Goal: Find specific page/section: Find specific page/section

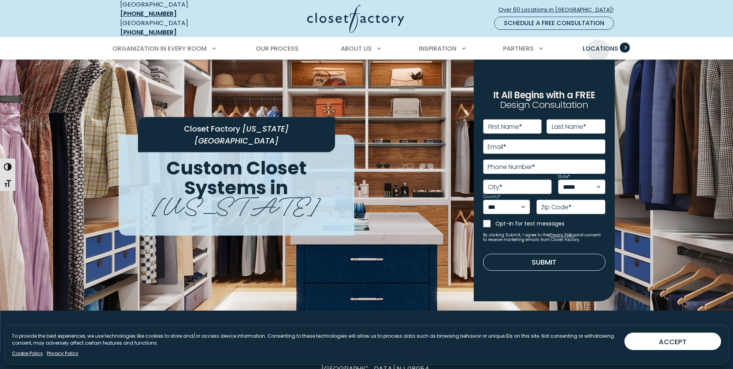
click at [598, 44] on span "Locations" at bounding box center [601, 48] width 36 height 9
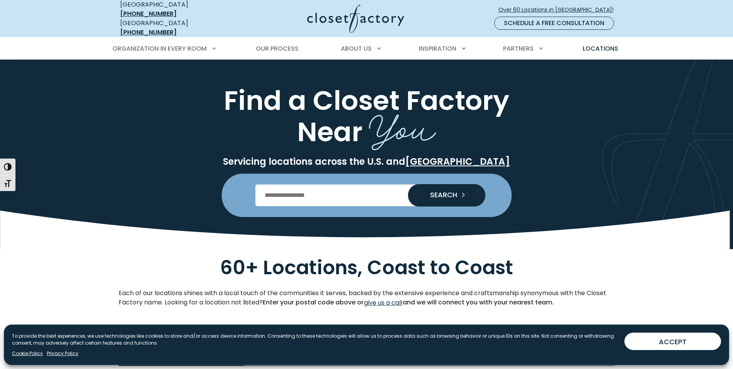
click at [325, 186] on input "Enter Postal Code" at bounding box center [367, 195] width 222 height 22
type input "*****"
click at [436, 191] on span "SEARCH" at bounding box center [440, 194] width 33 height 7
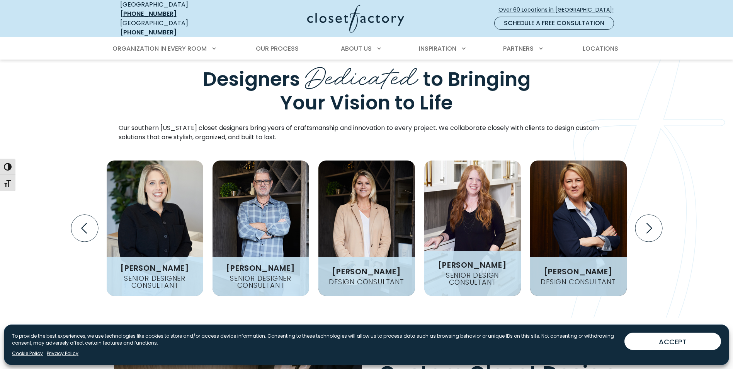
scroll to position [1005, 0]
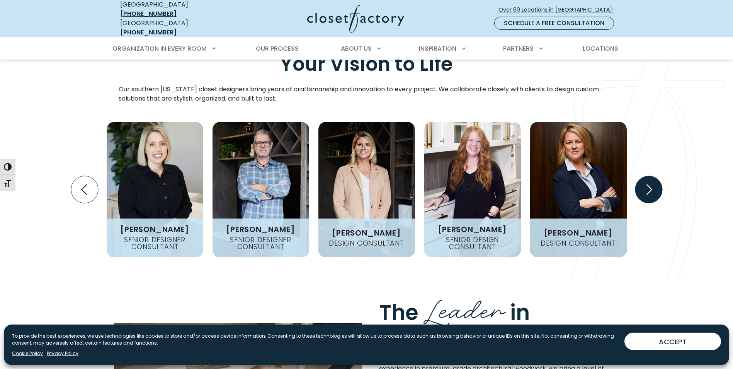
click at [648, 184] on icon "Next slide" at bounding box center [650, 189] width 6 height 10
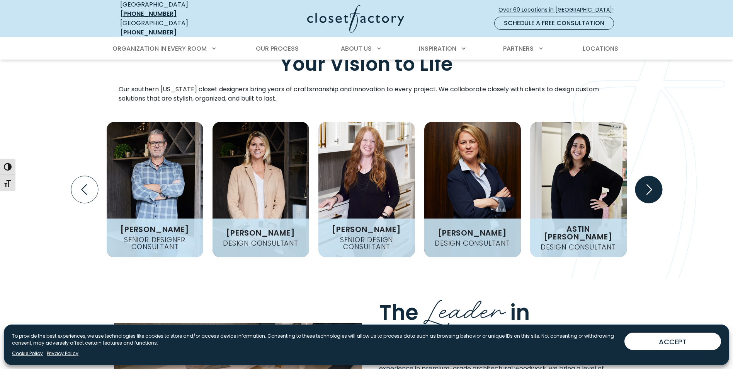
click at [648, 184] on icon "Next slide" at bounding box center [650, 189] width 6 height 10
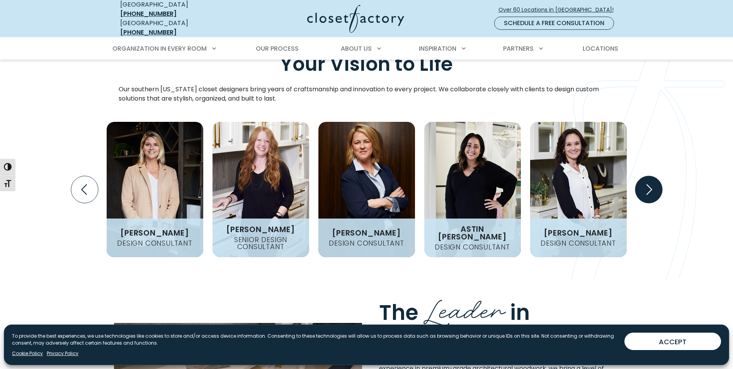
click at [648, 184] on icon "Next slide" at bounding box center [650, 189] width 6 height 10
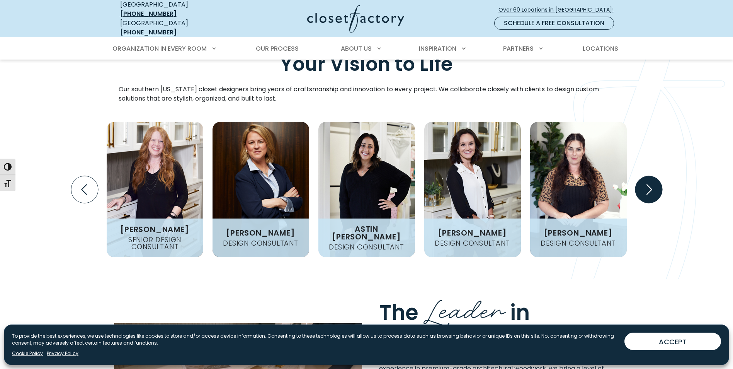
click at [648, 184] on icon "Next slide" at bounding box center [650, 189] width 6 height 10
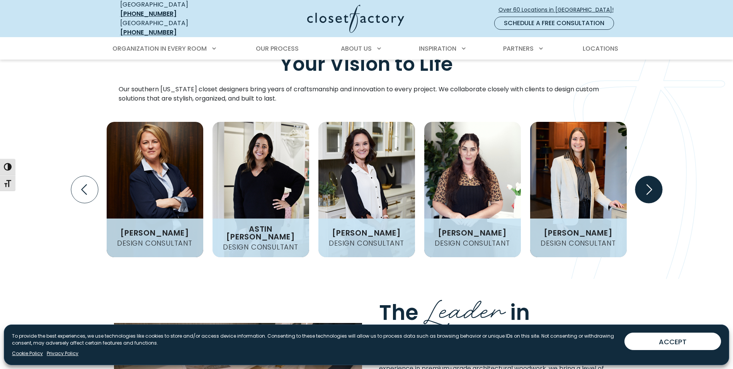
click at [648, 184] on icon "Next slide" at bounding box center [650, 189] width 6 height 10
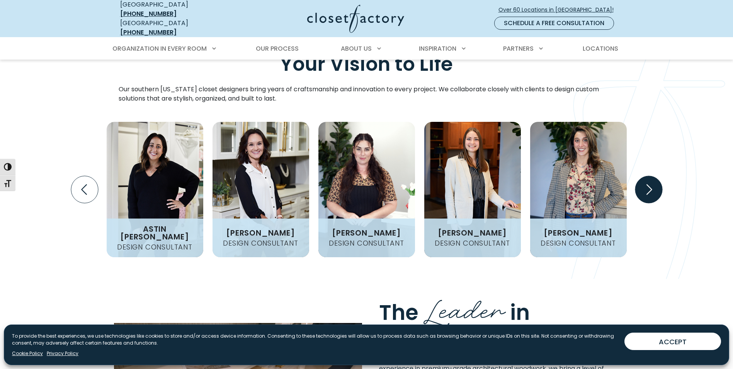
click at [648, 184] on icon "Next slide" at bounding box center [650, 189] width 6 height 10
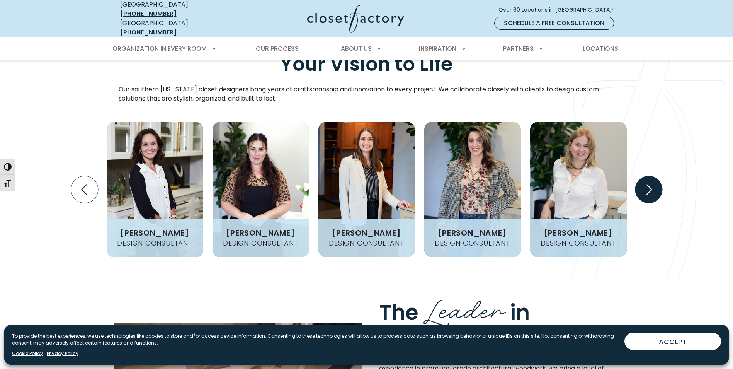
click at [648, 184] on icon "Next slide" at bounding box center [650, 189] width 6 height 10
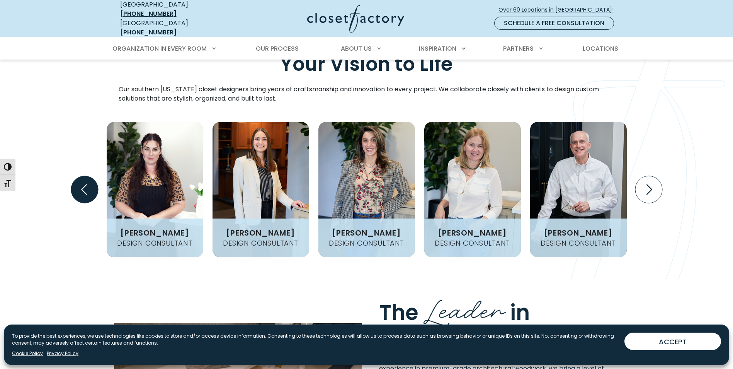
click at [70, 173] on icon "Previous slide" at bounding box center [84, 189] width 33 height 33
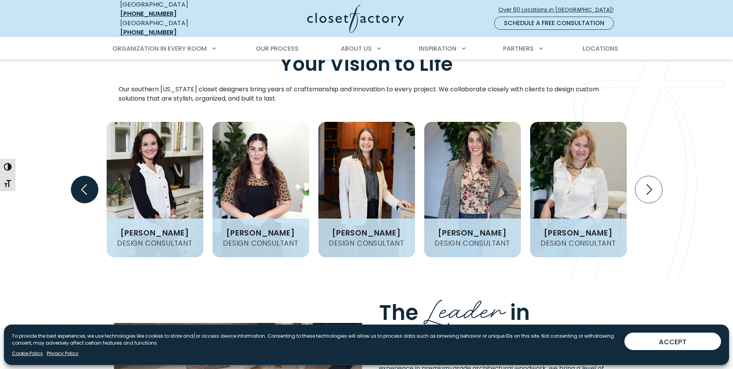
click at [70, 173] on icon "Previous slide" at bounding box center [84, 189] width 33 height 33
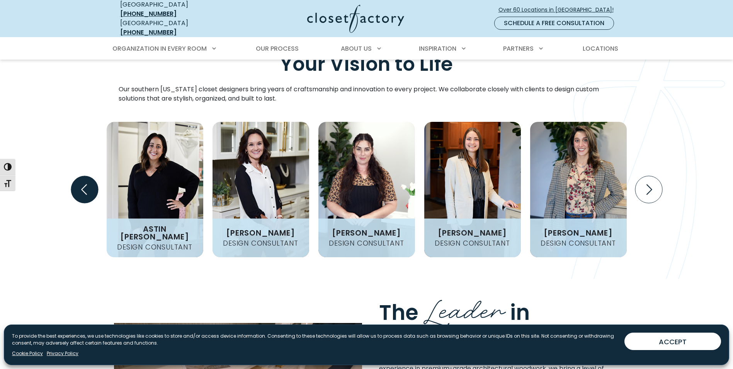
click at [70, 173] on icon "Previous slide" at bounding box center [84, 189] width 33 height 33
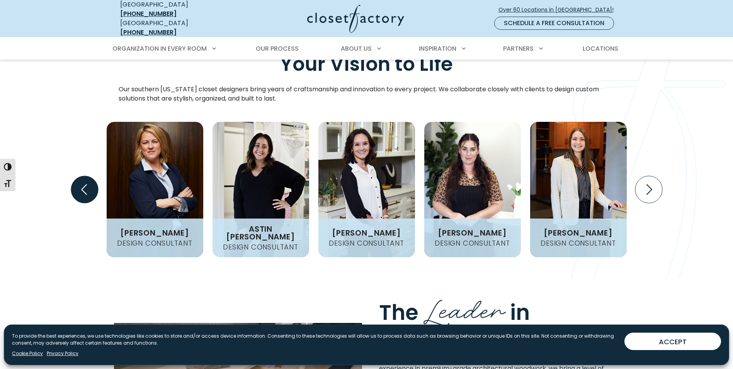
click at [70, 173] on icon "Previous slide" at bounding box center [84, 189] width 33 height 33
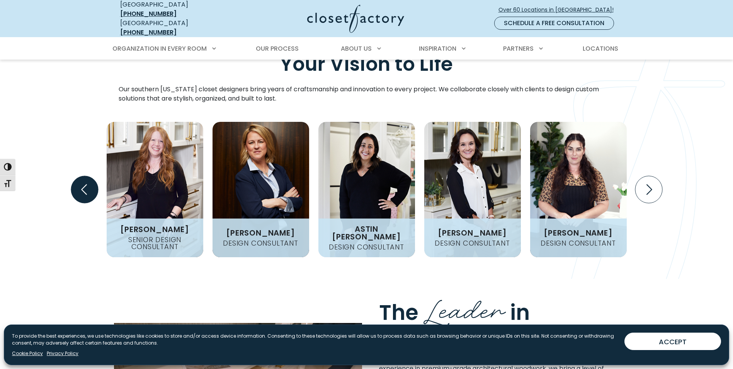
click at [70, 173] on icon "Previous slide" at bounding box center [84, 189] width 33 height 33
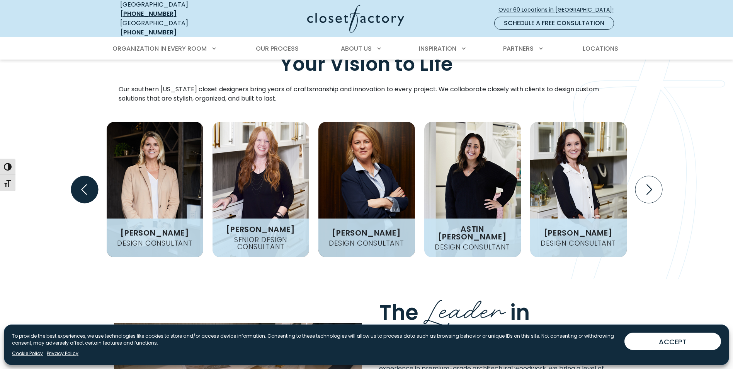
click at [70, 173] on icon "Previous slide" at bounding box center [84, 189] width 33 height 33
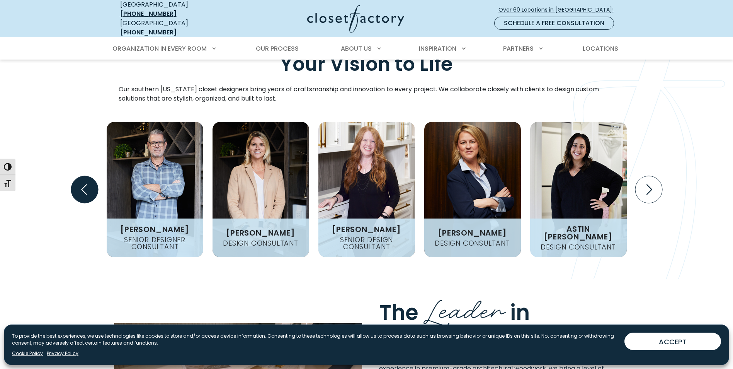
click at [75, 176] on icon "Previous slide" at bounding box center [84, 189] width 27 height 27
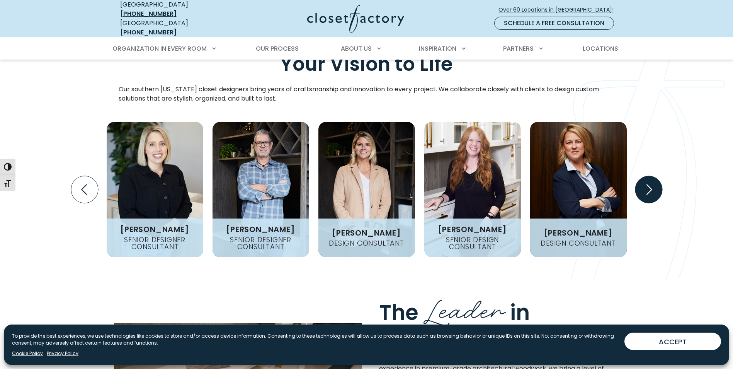
click at [655, 176] on icon "Next slide" at bounding box center [648, 189] width 27 height 27
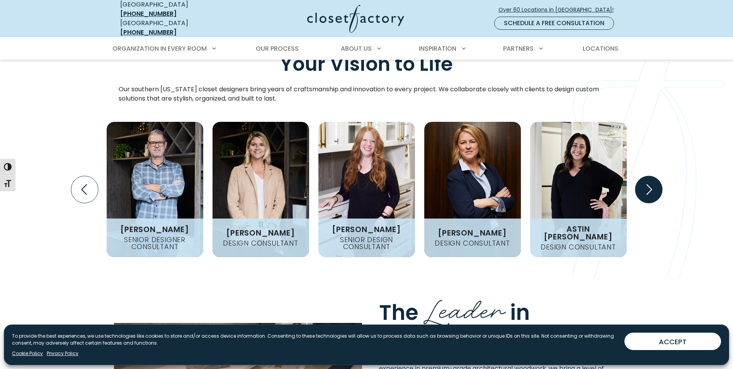
click at [655, 176] on icon "Next slide" at bounding box center [648, 189] width 27 height 27
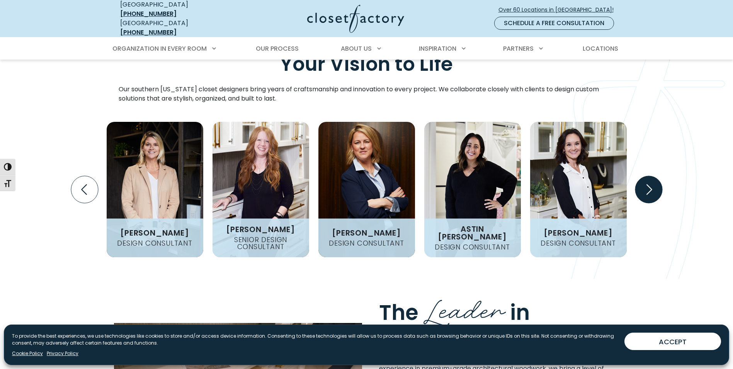
click at [655, 176] on icon "Next slide" at bounding box center [648, 189] width 27 height 27
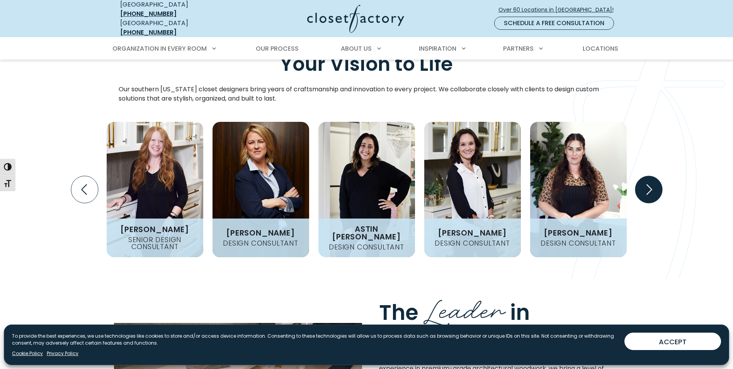
click at [655, 176] on icon "Next slide" at bounding box center [648, 189] width 27 height 27
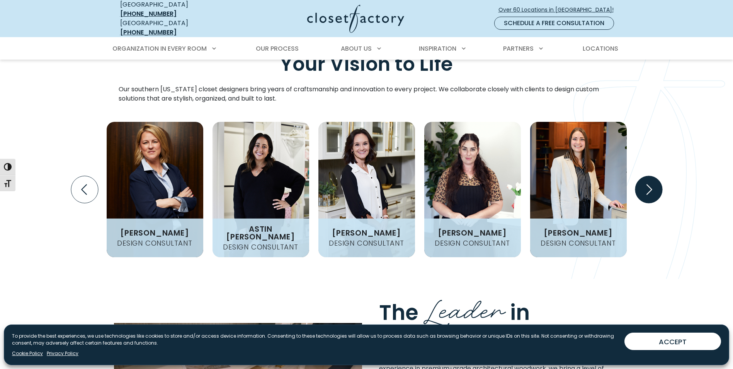
click at [655, 176] on icon "Next slide" at bounding box center [648, 189] width 27 height 27
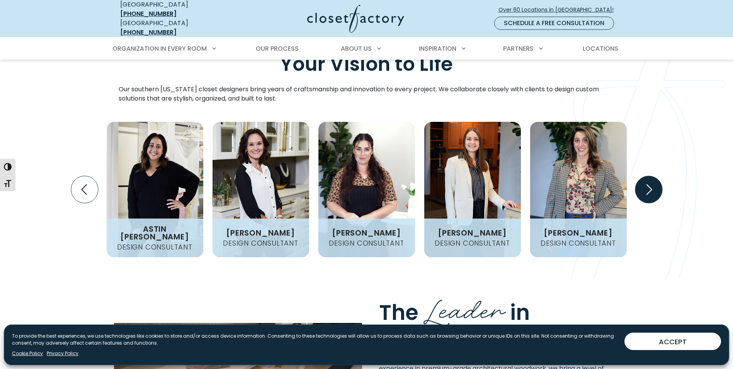
click at [655, 176] on icon "Next slide" at bounding box center [648, 189] width 27 height 27
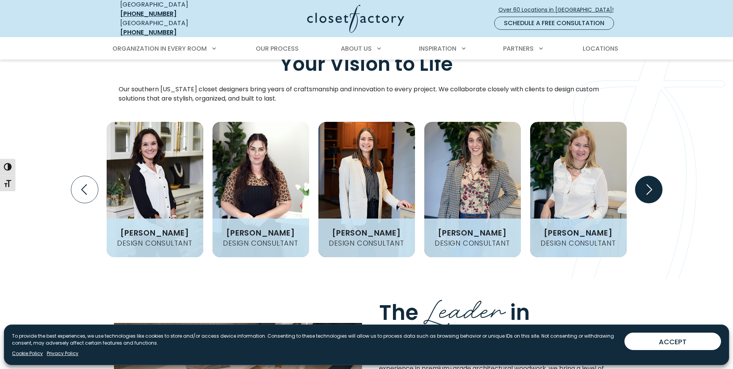
click at [655, 176] on icon "Next slide" at bounding box center [648, 189] width 27 height 27
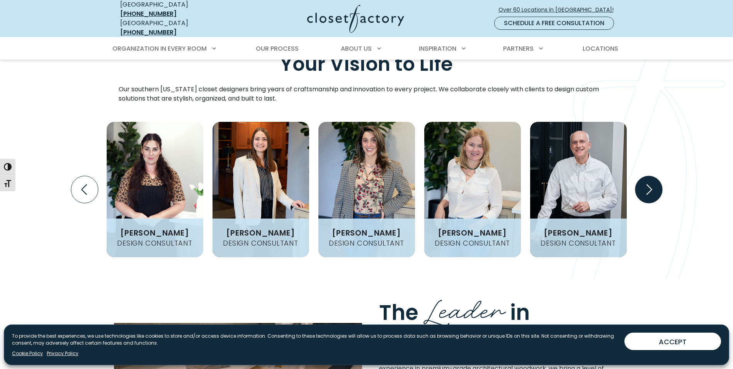
click at [655, 176] on icon "Next slide" at bounding box center [648, 189] width 27 height 27
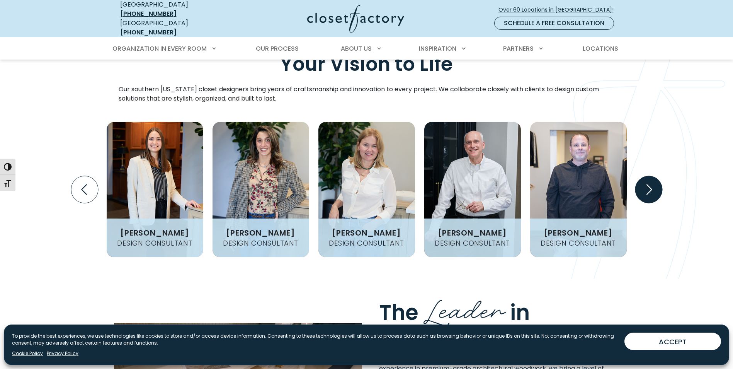
click at [655, 176] on icon "Next slide" at bounding box center [648, 189] width 27 height 27
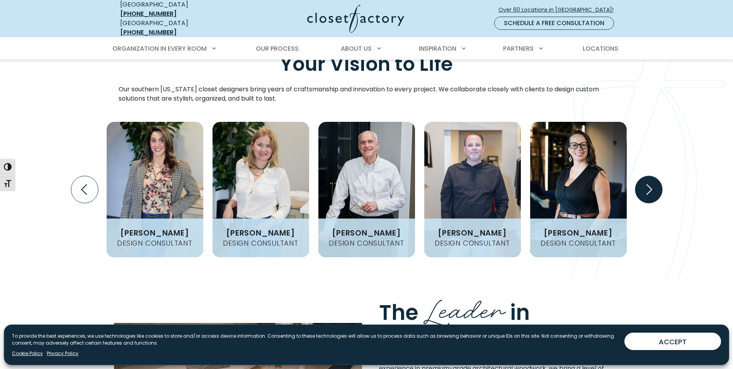
click at [655, 176] on icon "Next slide" at bounding box center [648, 189] width 27 height 27
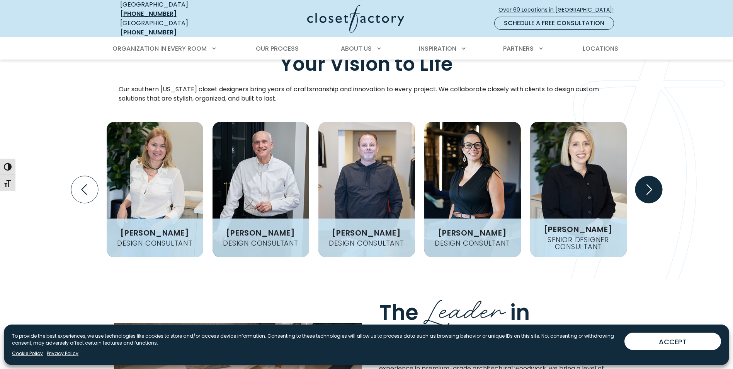
click at [655, 176] on icon "Next slide" at bounding box center [648, 189] width 27 height 27
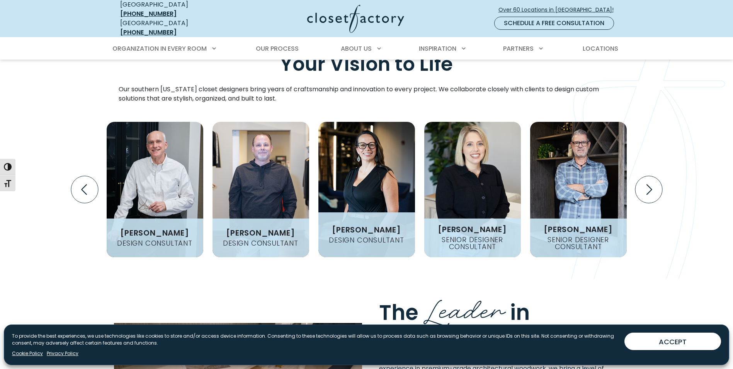
click at [390, 237] on h4 "Design Consultant" at bounding box center [367, 240] width 82 height 7
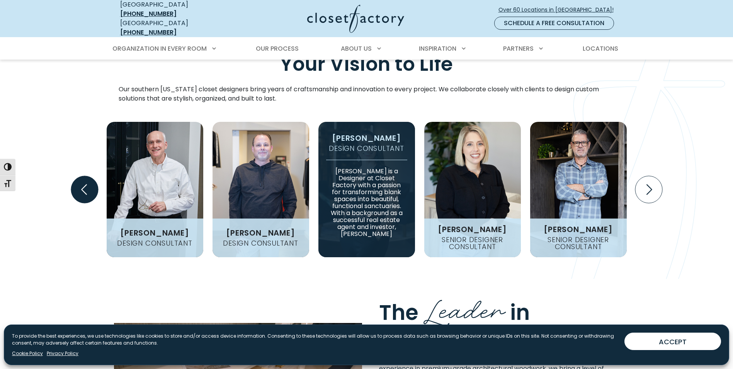
click at [78, 176] on icon "Previous slide" at bounding box center [84, 189] width 27 height 27
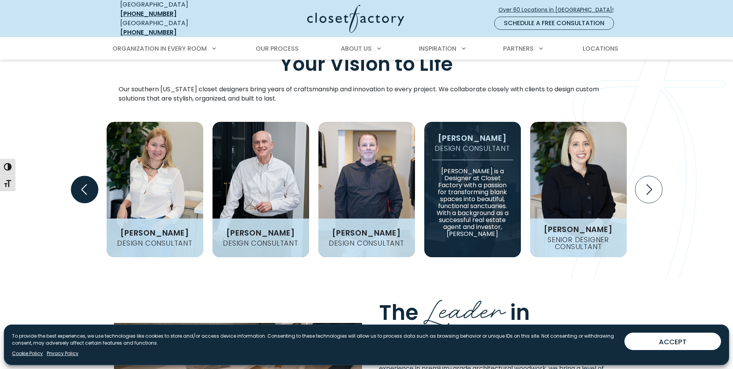
click at [78, 176] on icon "Previous slide" at bounding box center [84, 189] width 27 height 27
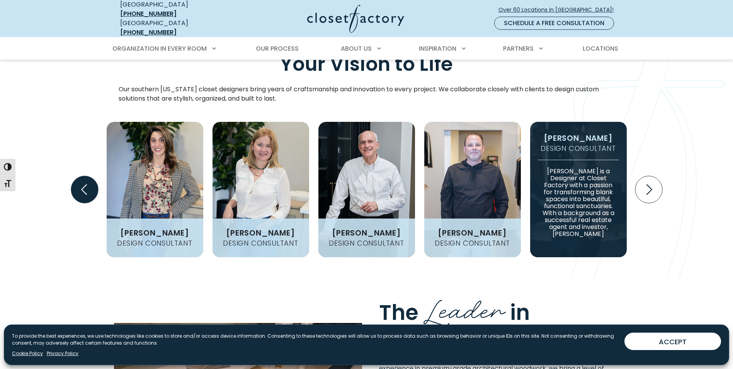
click at [78, 176] on icon "Previous slide" at bounding box center [84, 189] width 27 height 27
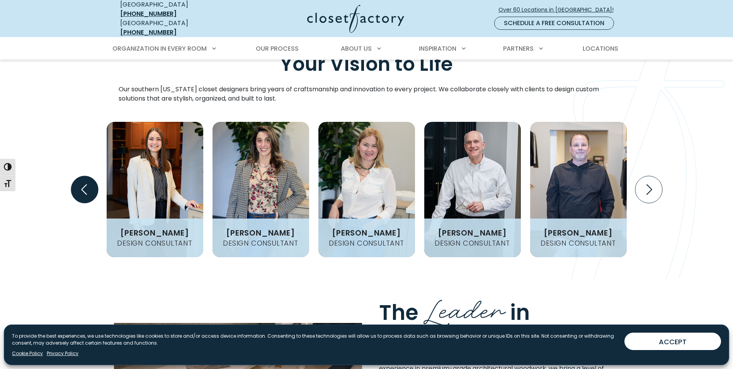
click at [78, 176] on icon "Previous slide" at bounding box center [84, 189] width 27 height 27
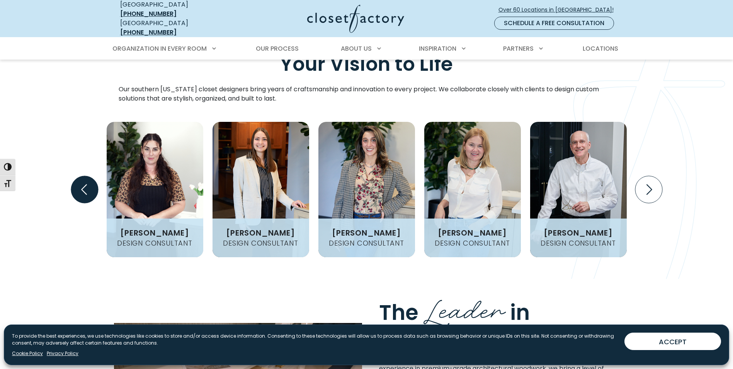
click at [78, 176] on icon "Previous slide" at bounding box center [84, 189] width 27 height 27
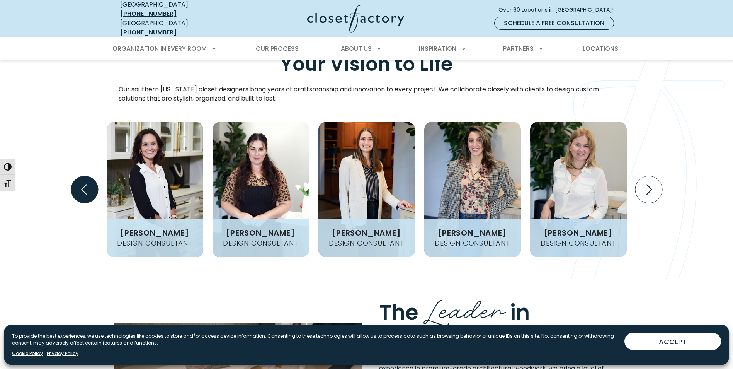
click at [78, 176] on icon "Previous slide" at bounding box center [84, 189] width 27 height 27
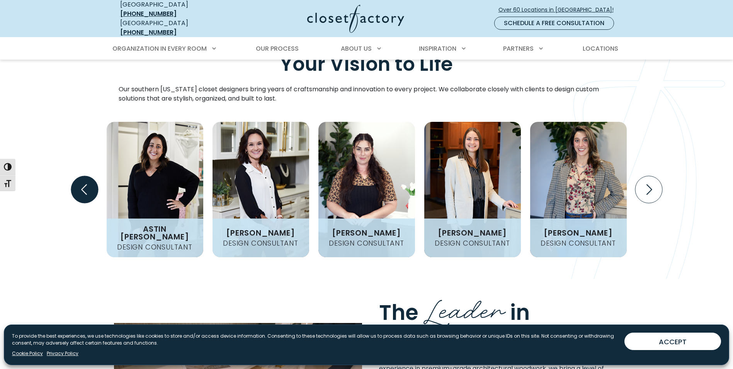
click at [78, 176] on icon "Previous slide" at bounding box center [84, 189] width 27 height 27
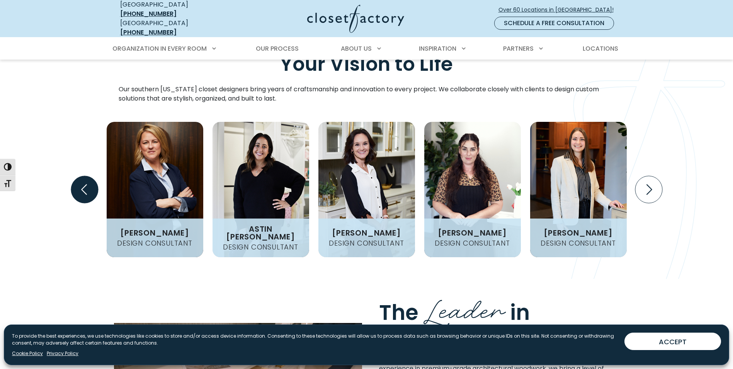
click at [78, 176] on icon "Previous slide" at bounding box center [84, 189] width 27 height 27
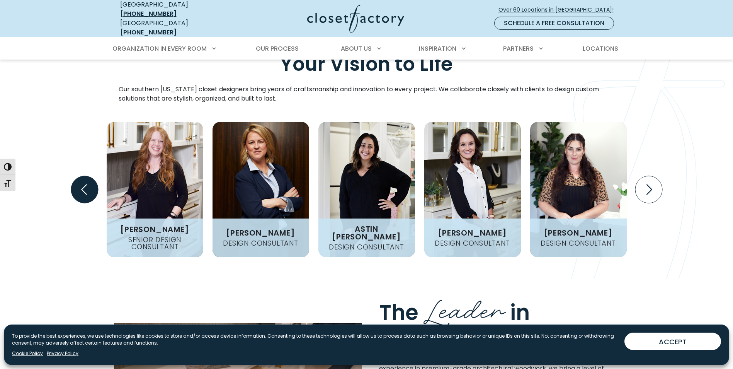
click at [78, 176] on icon "Previous slide" at bounding box center [84, 189] width 27 height 27
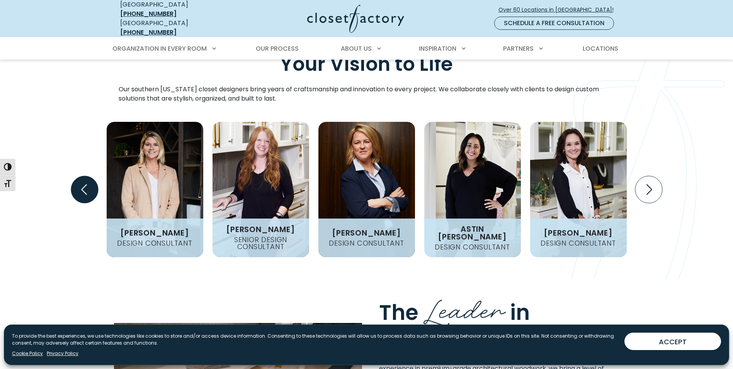
click at [78, 176] on icon "Previous slide" at bounding box center [84, 189] width 27 height 27
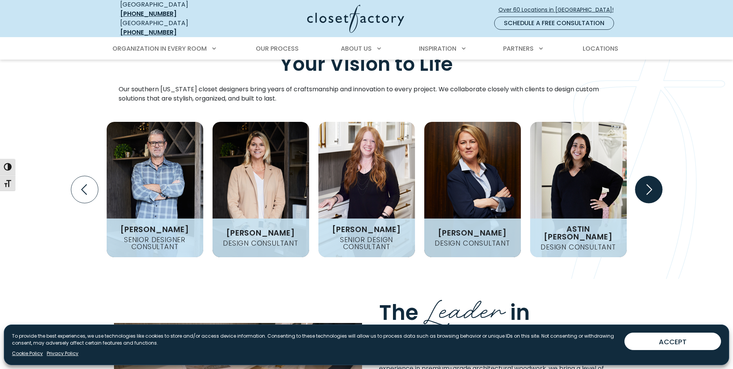
click at [652, 176] on icon "Next slide" at bounding box center [648, 189] width 27 height 27
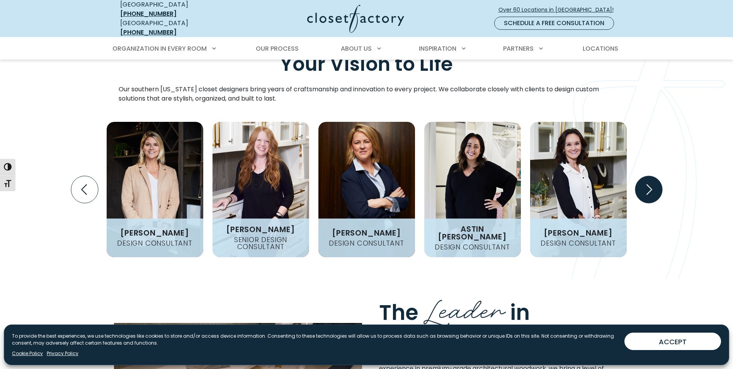
click at [652, 176] on icon "Next slide" at bounding box center [648, 189] width 27 height 27
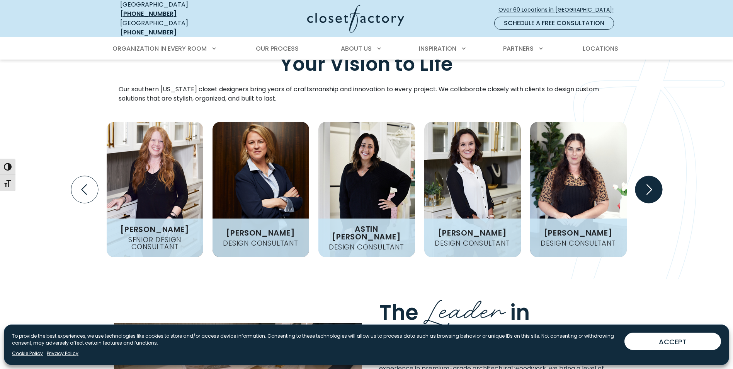
click at [652, 176] on icon "Next slide" at bounding box center [648, 189] width 27 height 27
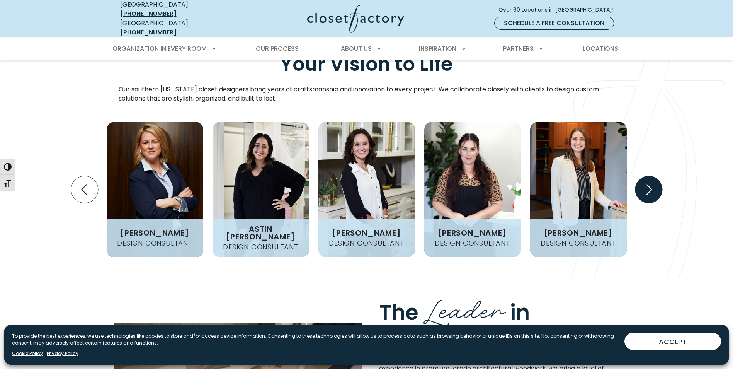
click at [652, 176] on icon "Next slide" at bounding box center [648, 189] width 27 height 27
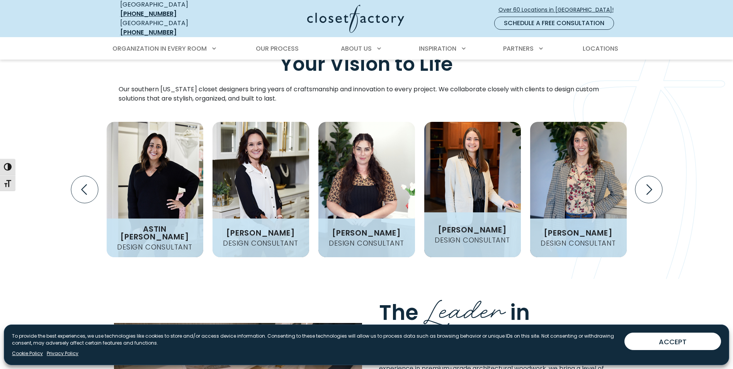
click at [471, 237] on h4 "Design Consultant" at bounding box center [473, 240] width 82 height 7
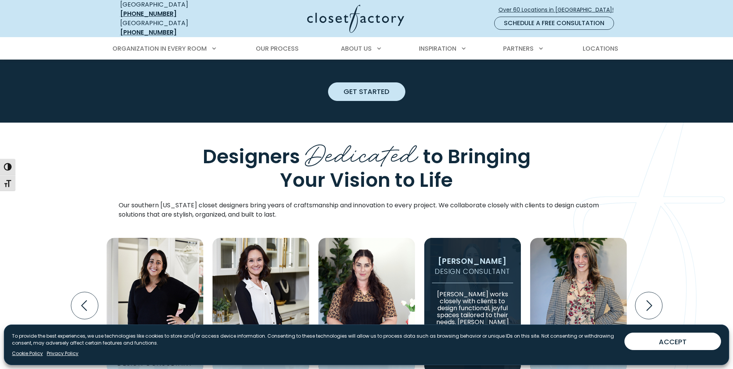
scroll to position [966, 0]
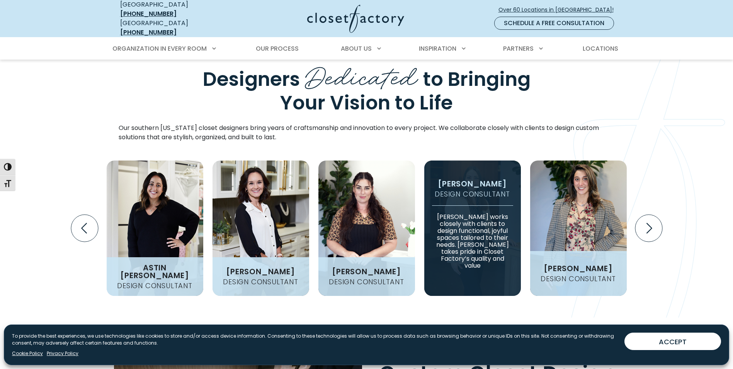
click at [589, 275] on h4 "Design Consultant" at bounding box center [579, 278] width 82 height 7
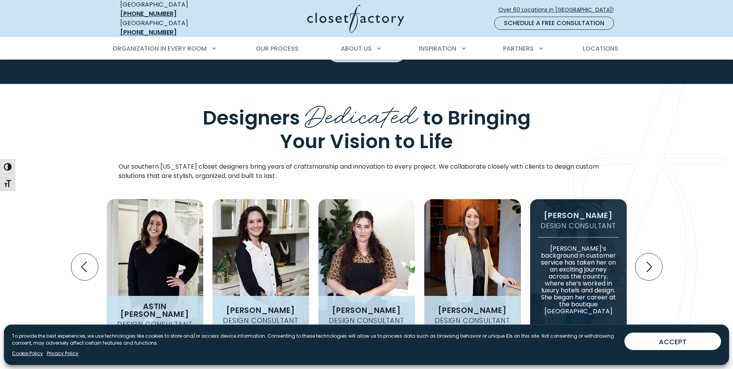
scroll to position [1005, 0]
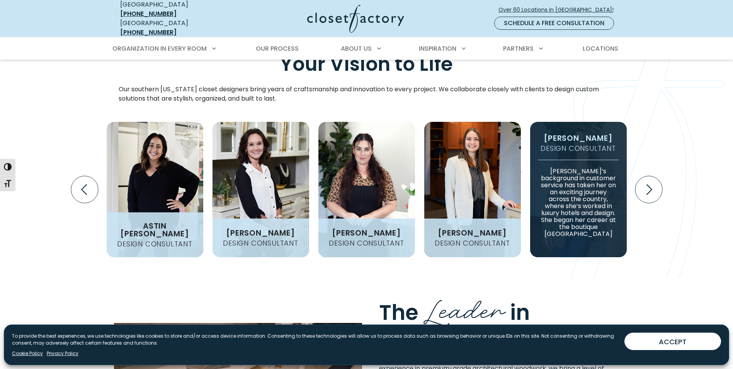
click at [180, 240] on h4 "Design Consultant" at bounding box center [155, 243] width 82 height 7
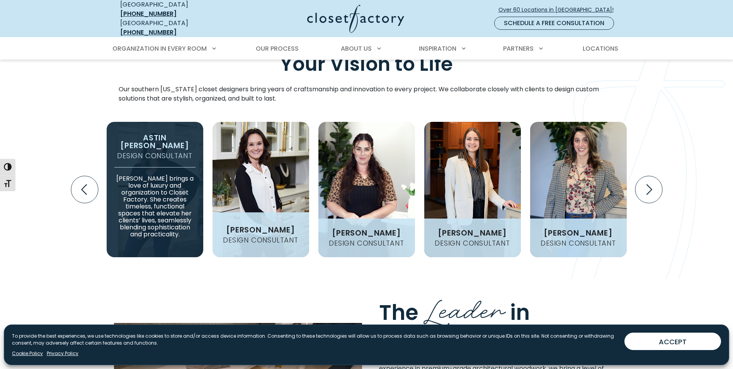
click at [233, 226] on h3 "[PERSON_NAME]" at bounding box center [260, 230] width 75 height 8
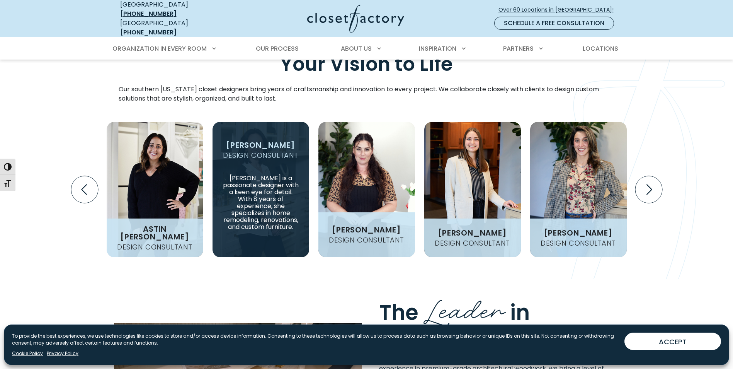
click at [382, 226] on h3 "[PERSON_NAME]" at bounding box center [366, 230] width 75 height 8
